Goal: Complete application form

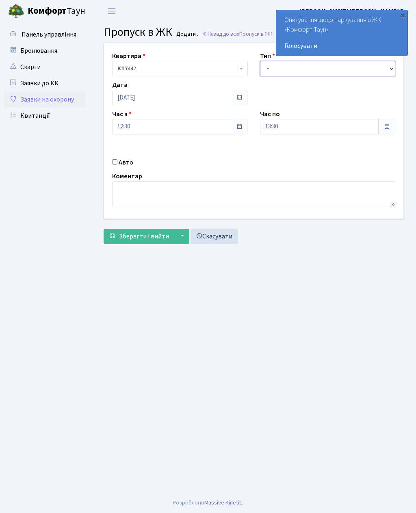
click at [306, 69] on select "- Доставка Таксі Гості Сервіс" at bounding box center [328, 68] width 136 height 15
select select "3"
click at [318, 122] on input "13:30" at bounding box center [319, 126] width 119 height 15
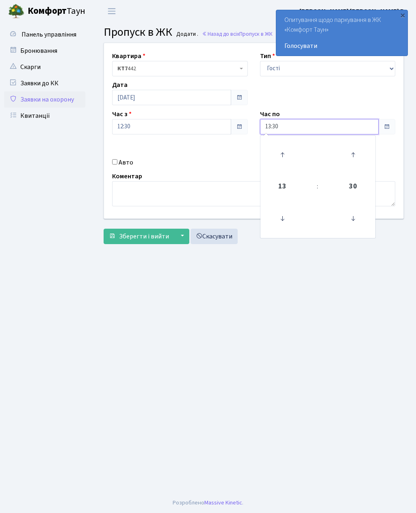
click at [282, 152] on icon at bounding box center [282, 155] width 22 height 22
click at [282, 157] on icon at bounding box center [282, 155] width 22 height 22
click at [286, 163] on icon at bounding box center [282, 155] width 22 height 22
click at [288, 162] on icon at bounding box center [282, 155] width 22 height 22
click at [284, 155] on icon at bounding box center [282, 155] width 22 height 22
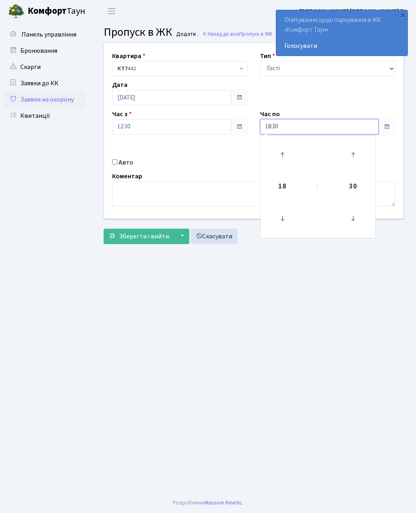
click at [284, 157] on icon at bounding box center [282, 155] width 22 height 22
click at [283, 156] on icon at bounding box center [282, 155] width 22 height 22
click at [288, 153] on icon at bounding box center [282, 155] width 22 height 22
click at [289, 154] on icon at bounding box center [282, 155] width 22 height 22
type input "22:30"
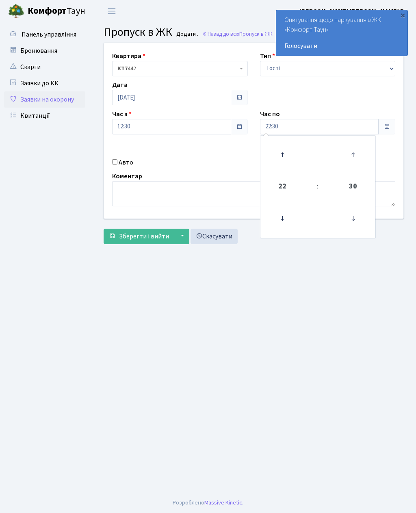
click at [115, 165] on input "Авто" at bounding box center [114, 161] width 5 height 5
checkbox input "true"
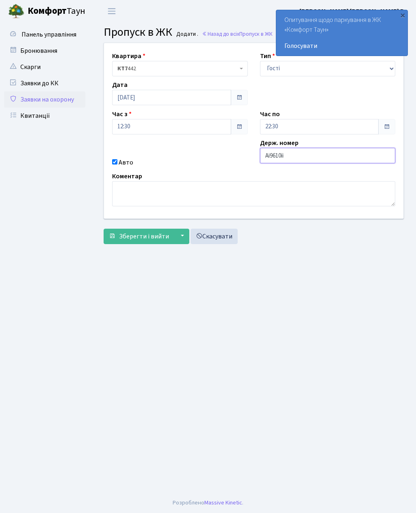
type input "Аі9610іі"
click at [156, 237] on span "Зберегти і вийти" at bounding box center [144, 236] width 50 height 9
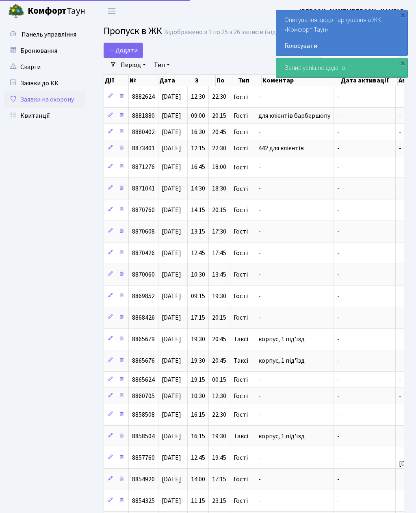
select select "25"
